Goal: Task Accomplishment & Management: Complete application form

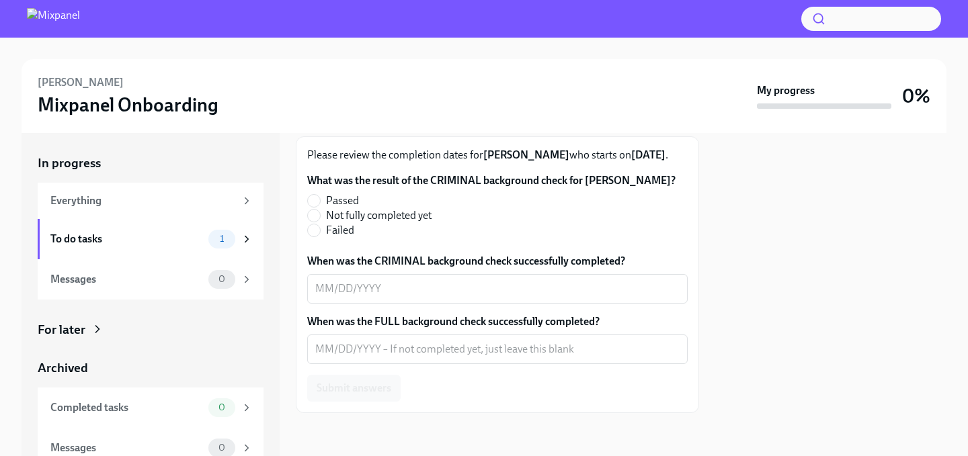
scroll to position [97, 0]
click at [316, 207] on input "Passed" at bounding box center [314, 201] width 12 height 12
radio input "true"
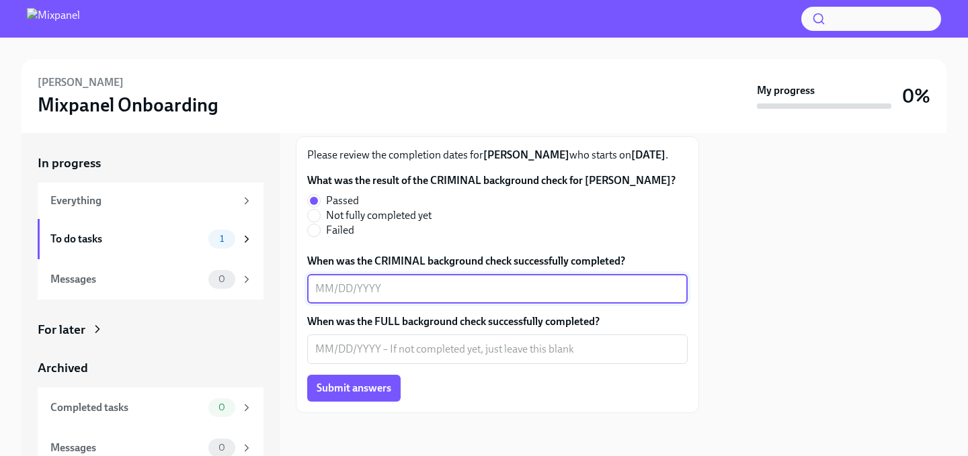
click at [325, 297] on textarea "When was the CRIMINAL background check successfully completed?" at bounding box center [497, 289] width 364 height 16
type textarea "[DATE]"
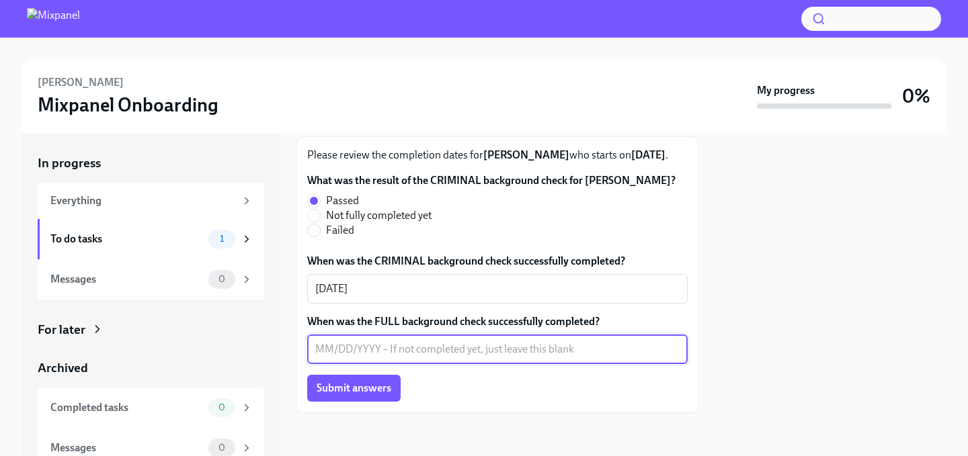
click at [329, 357] on textarea "When was the FULL background check successfully completed?" at bounding box center [497, 349] width 364 height 16
type textarea "[DATE]"
click at [337, 395] on span "Submit answers" at bounding box center [353, 388] width 75 height 13
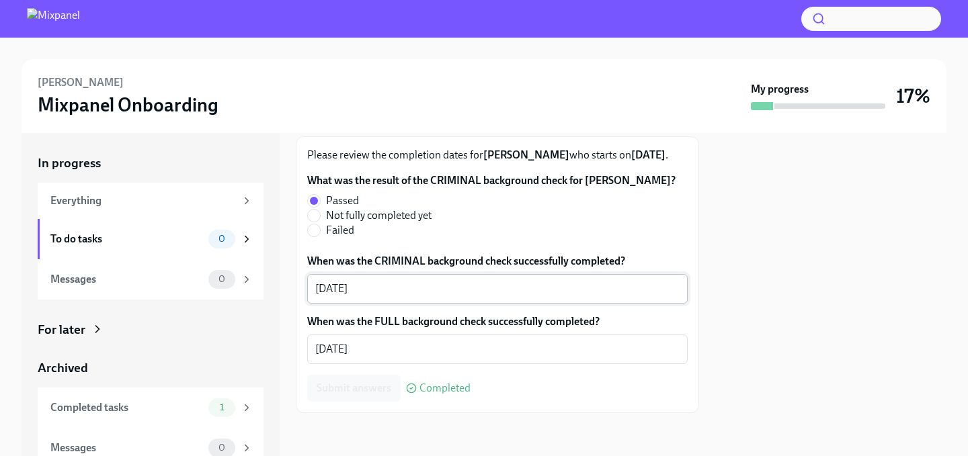
scroll to position [0, 0]
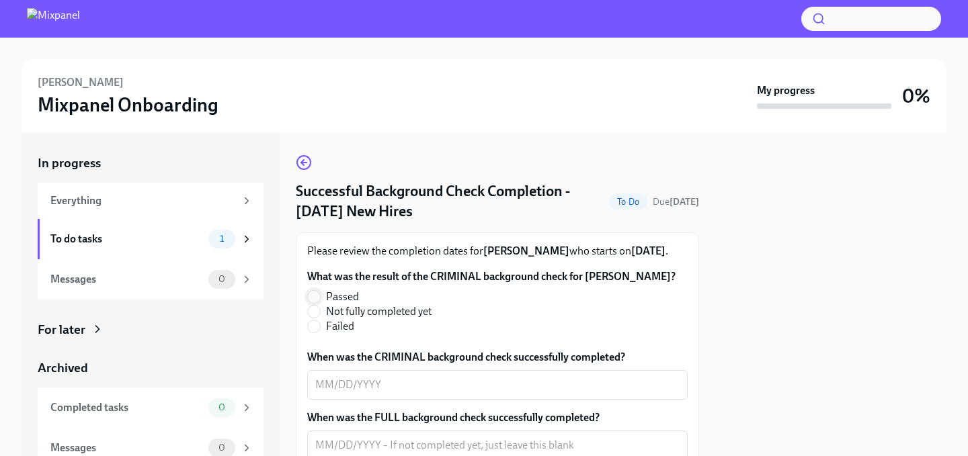
click at [314, 303] on input "Passed" at bounding box center [314, 297] width 12 height 12
radio input "true"
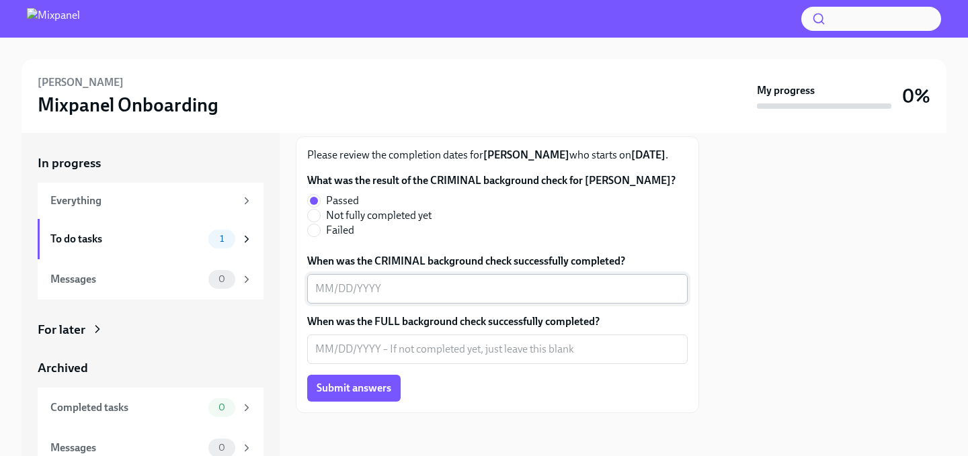
click at [389, 295] on textarea "When was the CRIMINAL background check successfully completed?" at bounding box center [497, 289] width 364 height 16
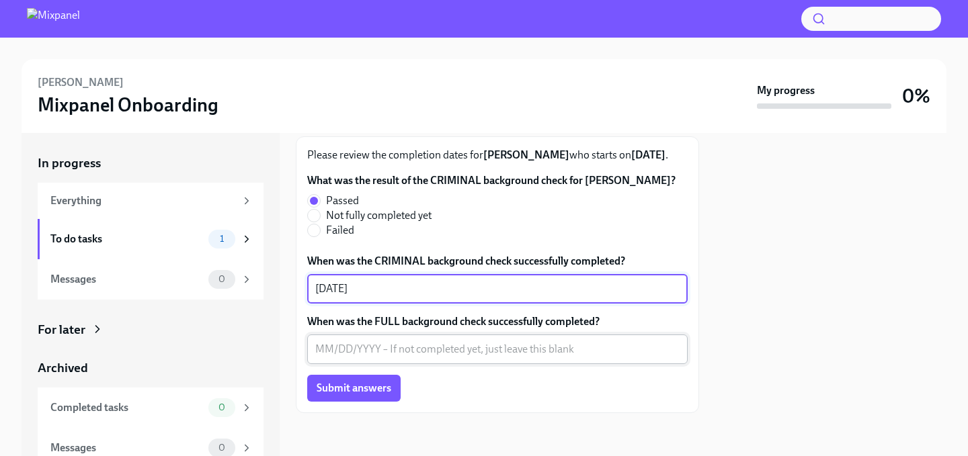
type textarea "08/11/2025"
click at [337, 356] on textarea "When was the FULL background check successfully completed?" at bounding box center [497, 349] width 364 height 16
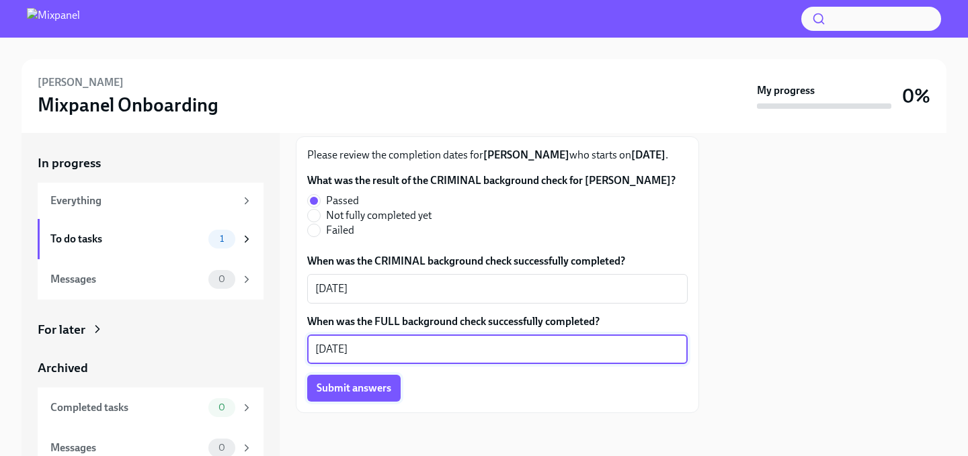
type textarea "08/13/2025"
click at [334, 388] on span "Submit answers" at bounding box center [353, 388] width 75 height 13
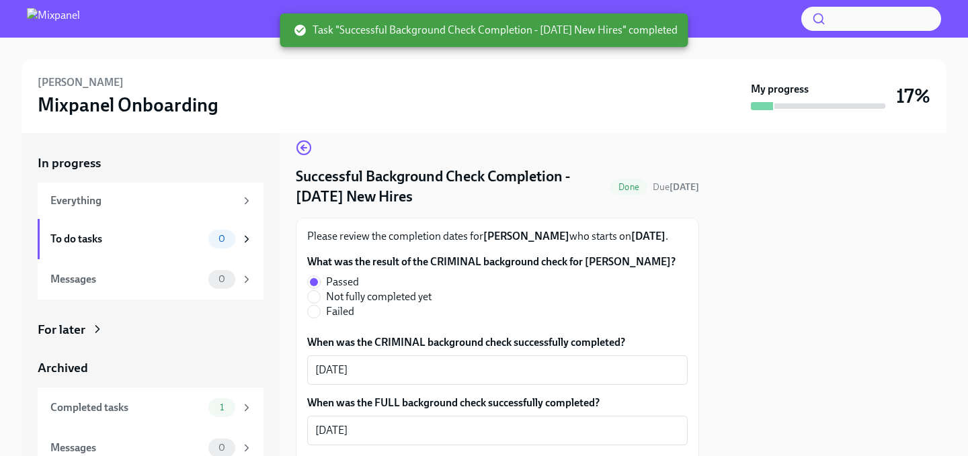
scroll to position [15, 0]
